Goal: Information Seeking & Learning: Check status

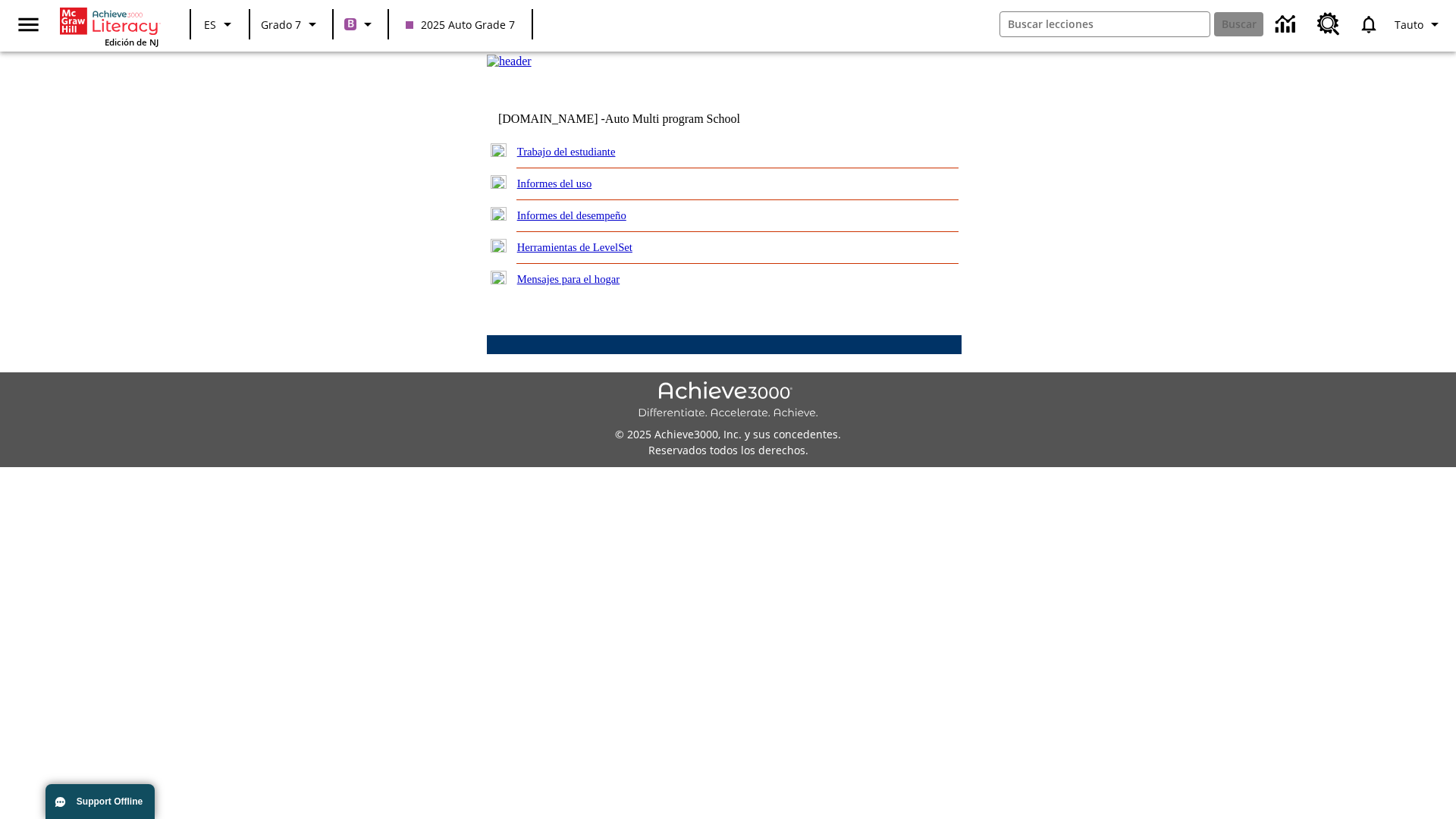
click at [591, 222] on link "Informes del desempeño" at bounding box center [571, 215] width 109 height 12
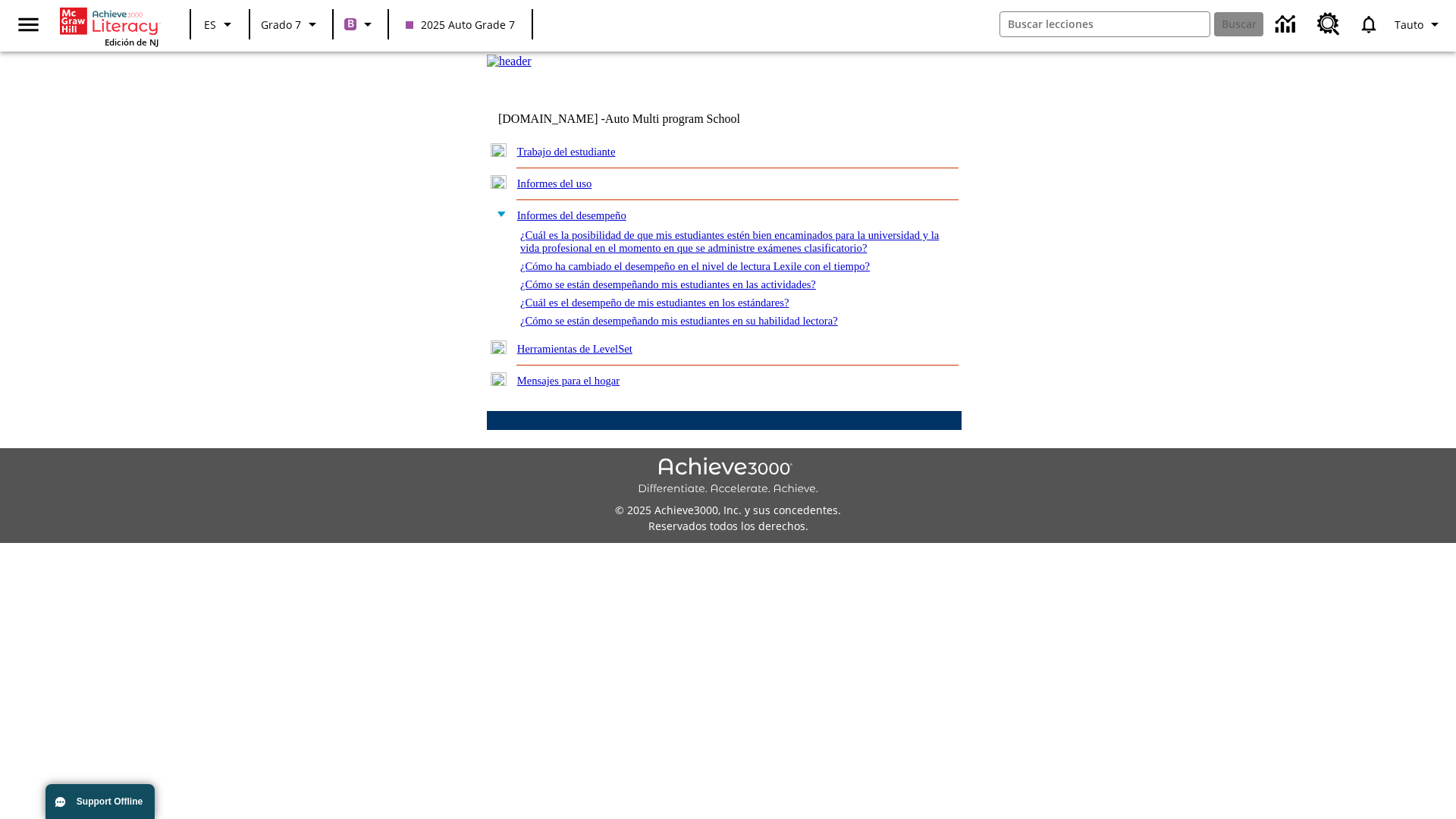
click at [706, 327] on link "¿Cómo se están desempeñando mis estudiantes en su habilidad lectora?" at bounding box center [679, 320] width 318 height 12
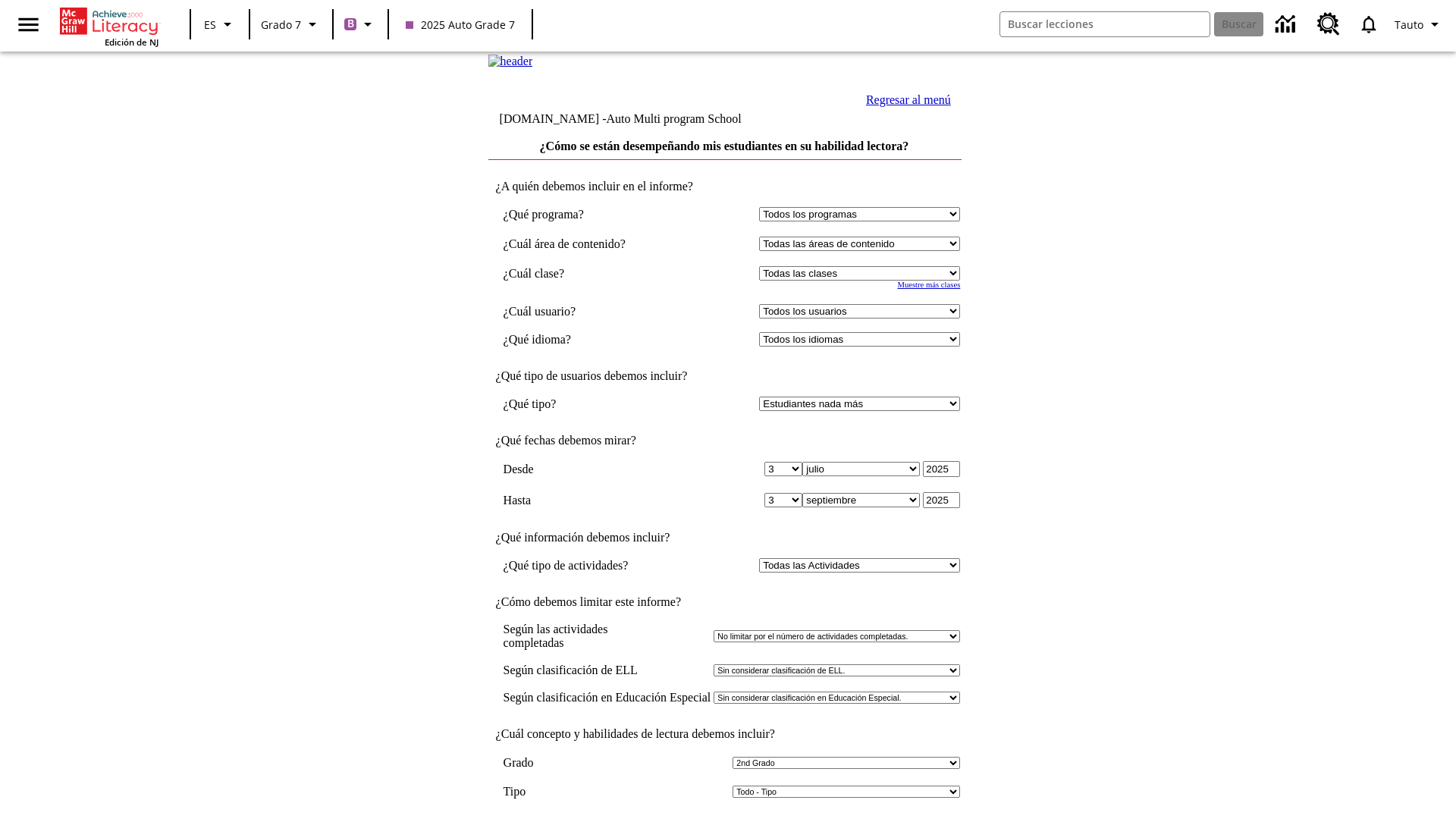
select select "2"
click at [725, 819] on input "Ver Informe" at bounding box center [724, 835] width 70 height 17
select select "2349292"
